Goal: Transaction & Acquisition: Purchase product/service

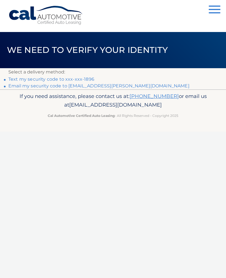
click at [18, 77] on link "Text my security code to xxx-xxx-1896" at bounding box center [51, 79] width 86 height 5
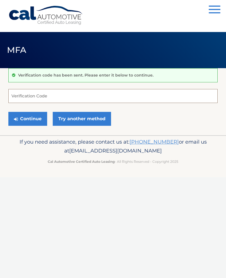
click at [51, 94] on input "Verification Code" at bounding box center [112, 96] width 209 height 14
type input "869612"
click at [31, 121] on button "Continue" at bounding box center [27, 119] width 39 height 14
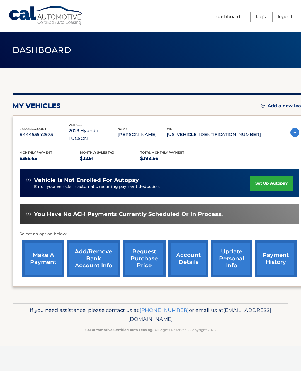
click at [43, 257] on link "make a payment" at bounding box center [43, 258] width 42 height 37
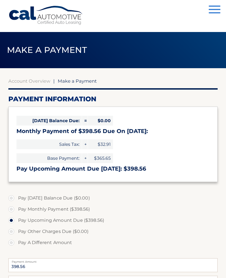
select select "YTExMThkNTMtNGU2ZC00YjEzLTkyYjctNDI3YmMxYWNhZTE5"
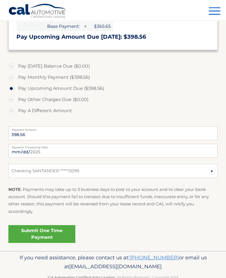
scroll to position [136, 0]
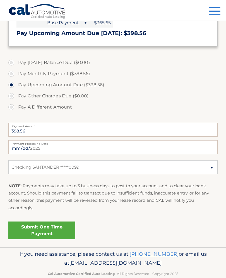
click at [36, 229] on link "Submit One Time Payment" at bounding box center [41, 231] width 67 height 18
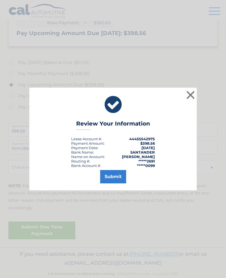
click at [115, 182] on button "Submit" at bounding box center [113, 176] width 26 height 13
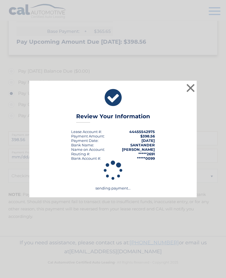
scroll to position [116, 0]
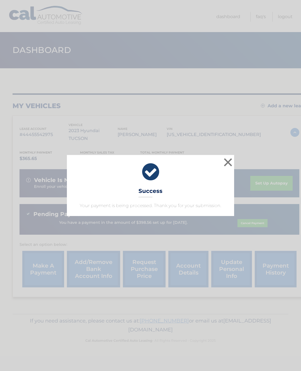
click at [227, 161] on button "×" at bounding box center [227, 162] width 11 height 11
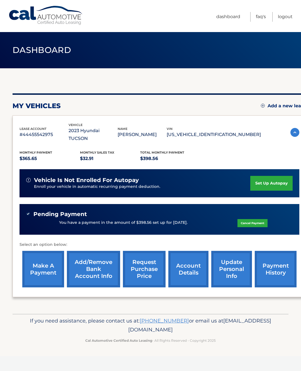
click at [288, 15] on link "Logout" at bounding box center [285, 17] width 15 height 10
